Goal: Check status: Check status

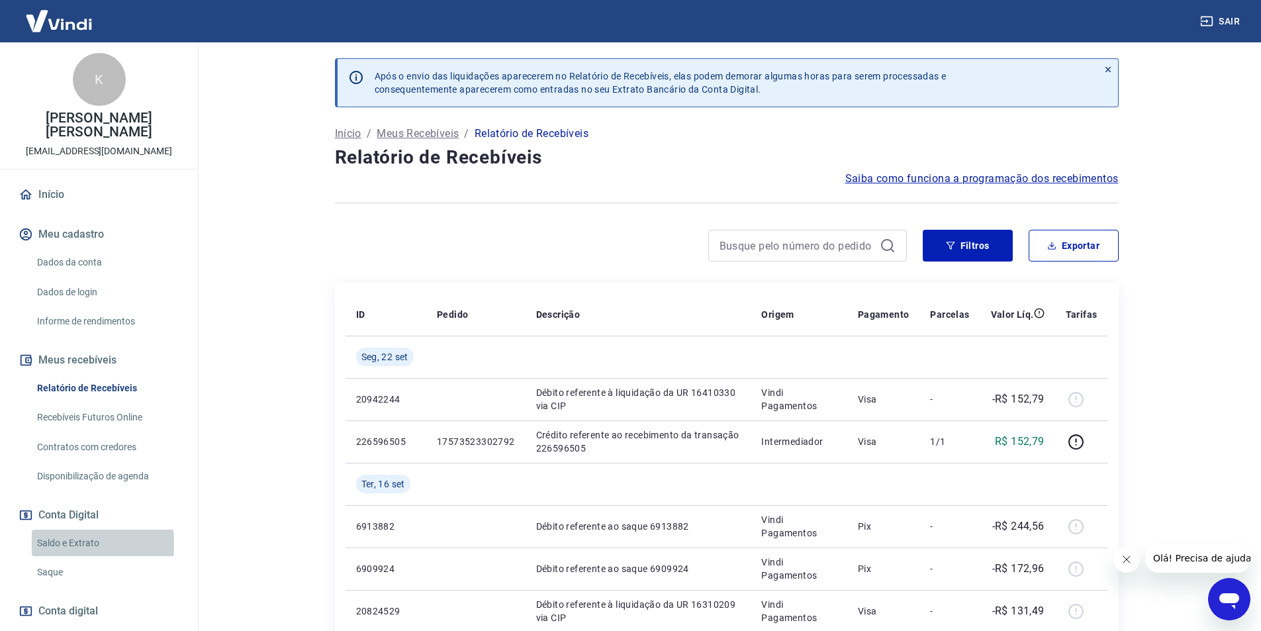
click at [56, 543] on link "Saldo e Extrato" at bounding box center [107, 543] width 150 height 27
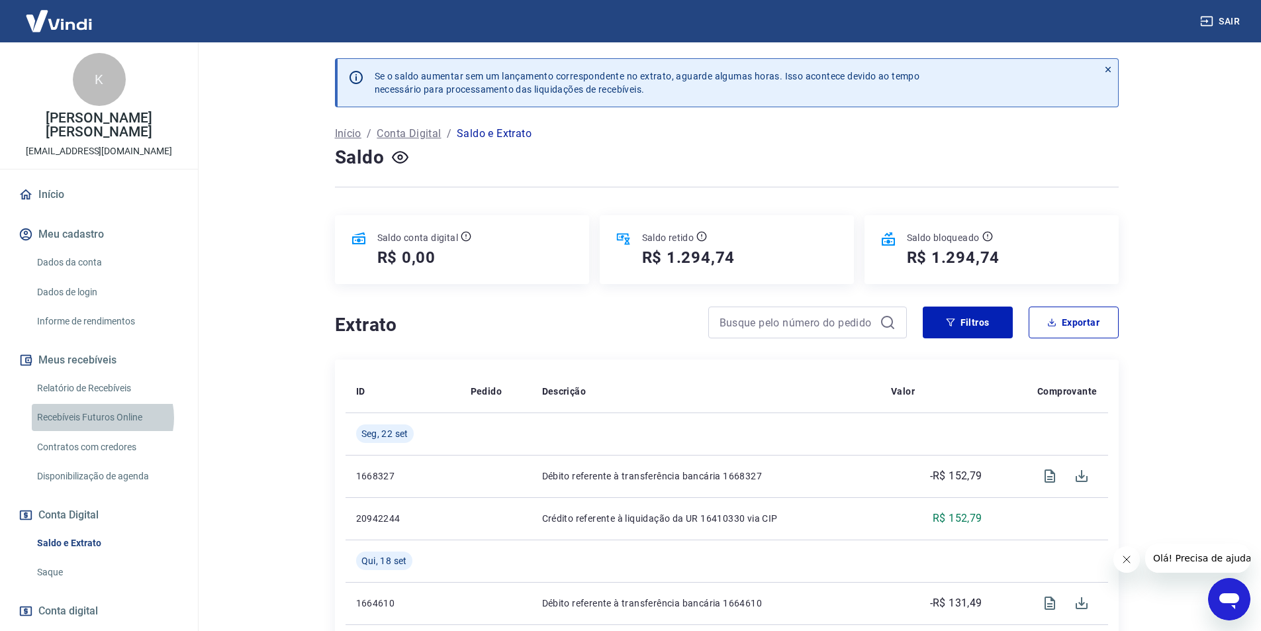
click at [101, 418] on link "Recebíveis Futuros Online" at bounding box center [107, 417] width 150 height 27
